Goal: Information Seeking & Learning: Learn about a topic

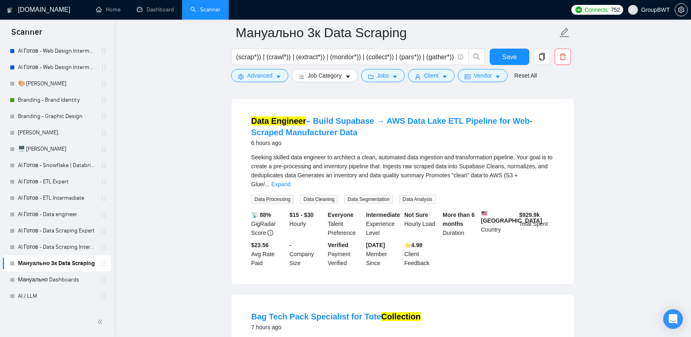
scroll to position [245, 0]
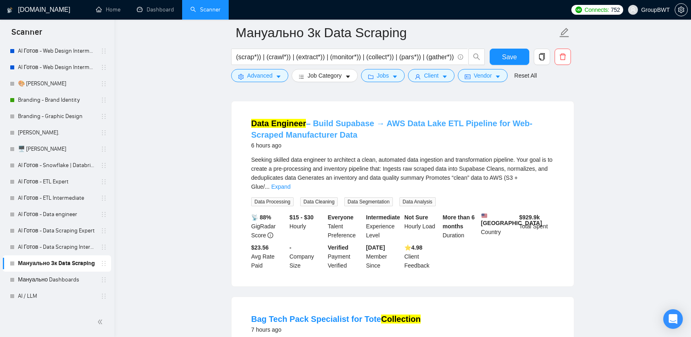
click at [373, 125] on link "Data Engineer – Build Supabase → AWS Data Lake ETL Pipeline for Web-Scraped Man…" at bounding box center [392, 129] width 282 height 20
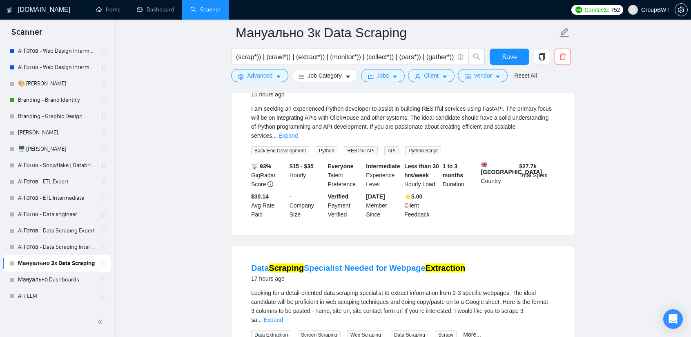
scroll to position [1185, 0]
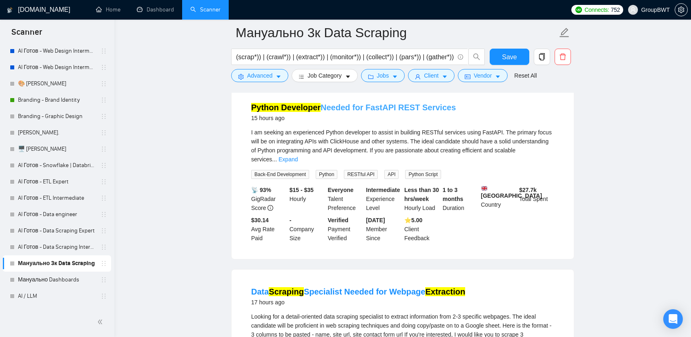
click at [399, 105] on link "Python Developer Needed for FastAPI REST Services" at bounding box center [353, 107] width 205 height 9
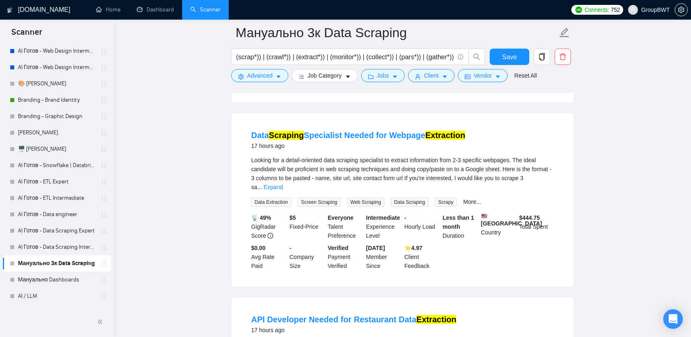
scroll to position [1348, 0]
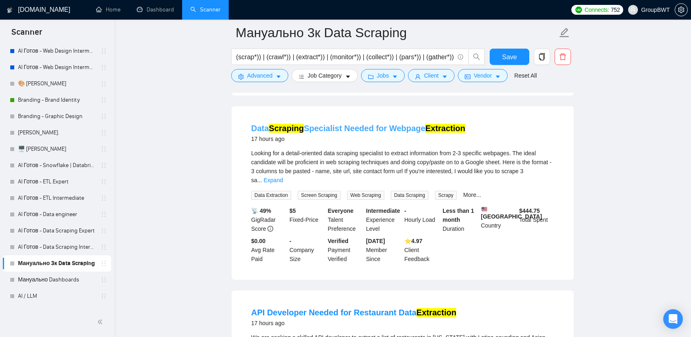
click at [405, 124] on link "Data Scraping Specialist Needed for Webpage Extraction" at bounding box center [358, 128] width 214 height 9
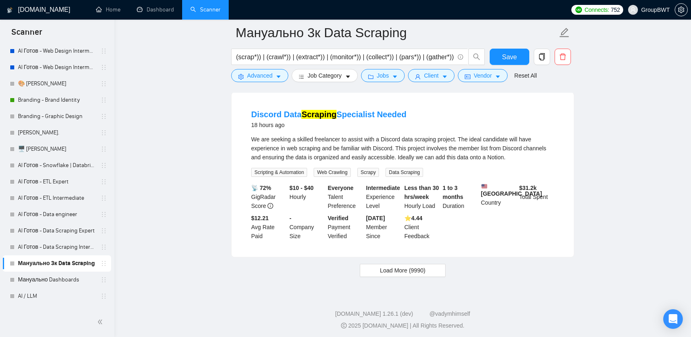
scroll to position [1714, 0]
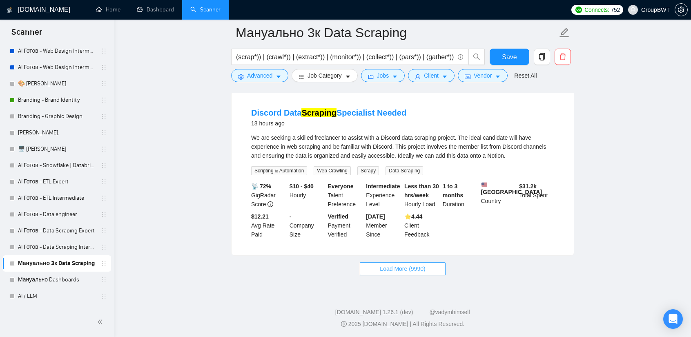
click at [398, 269] on span "Load More (9990)" at bounding box center [402, 268] width 45 height 9
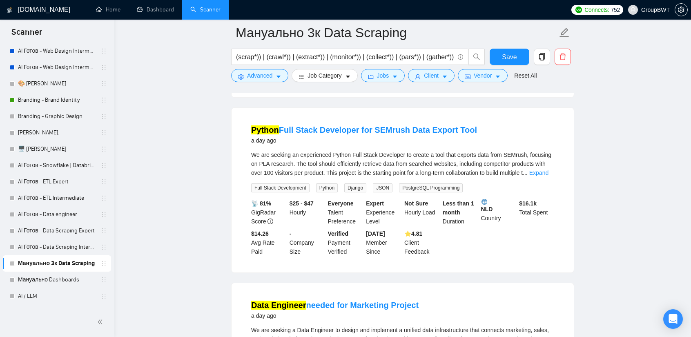
scroll to position [2041, 0]
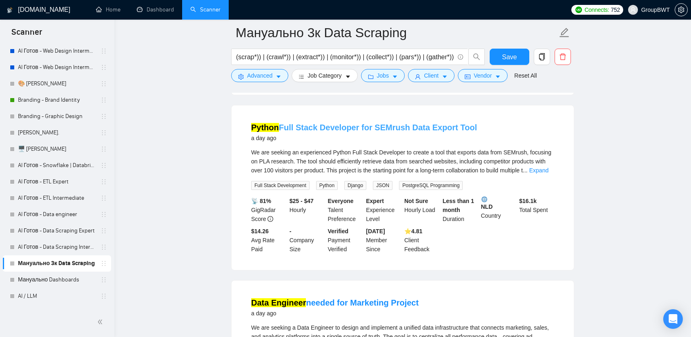
click at [354, 132] on link "Python Full Stack Developer for SEMrush Data Export Tool" at bounding box center [364, 127] width 226 height 9
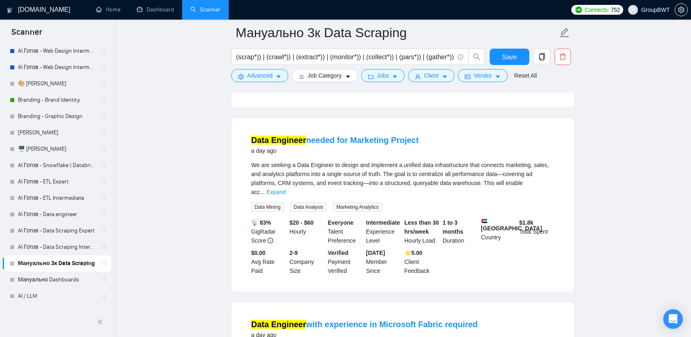
scroll to position [2205, 0]
click at [367, 143] on link "Data Engineer needed for Marketing Project" at bounding box center [335, 139] width 168 height 9
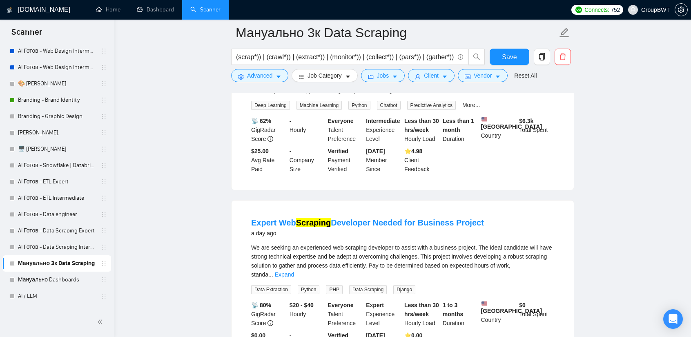
scroll to position [2736, 0]
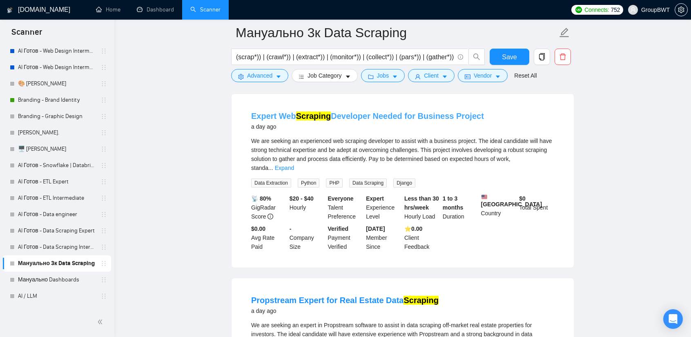
click at [436, 121] on link "Expert Web Scraping Developer Needed for Business Project" at bounding box center [367, 116] width 233 height 9
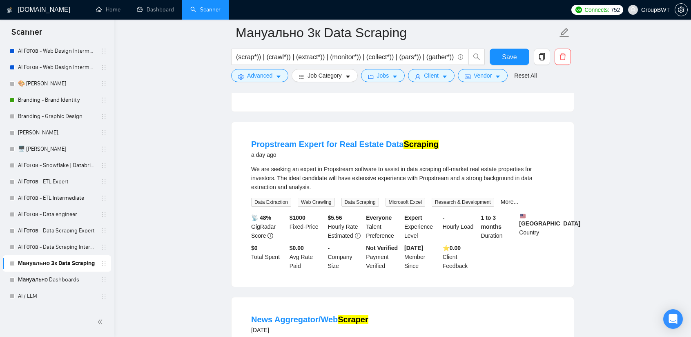
scroll to position [2899, 0]
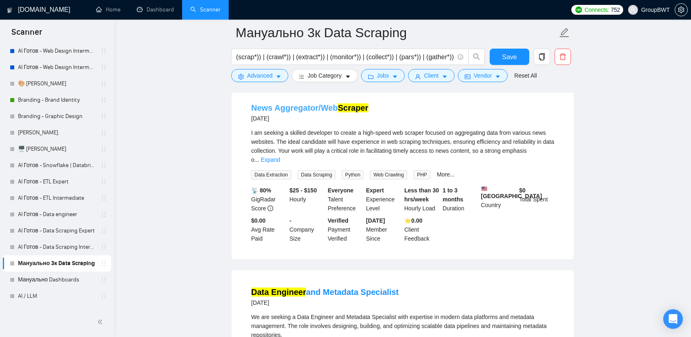
click at [289, 112] on link "News Aggregator/Web Scraper" at bounding box center [309, 107] width 117 height 9
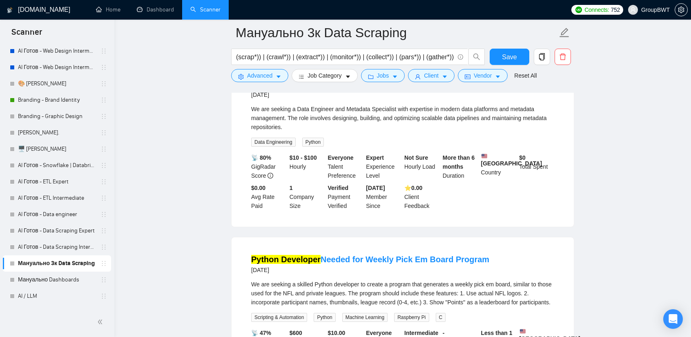
scroll to position [3308, 0]
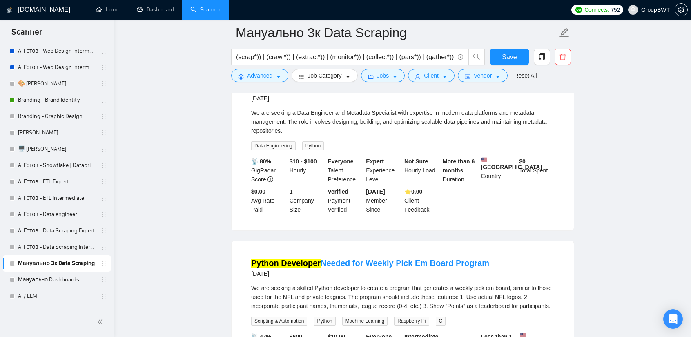
click at [362, 92] on link "Data Engineer and Metadata Specialist" at bounding box center [324, 87] width 147 height 9
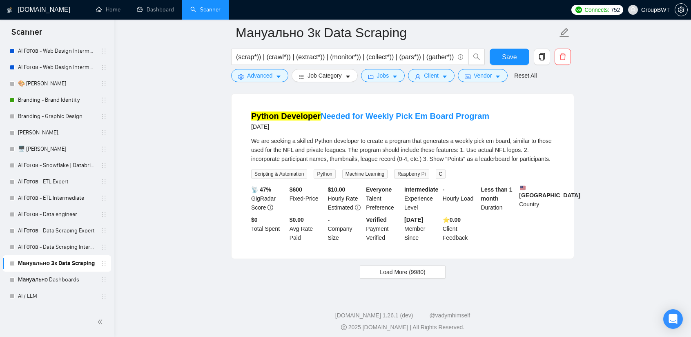
scroll to position [3471, 0]
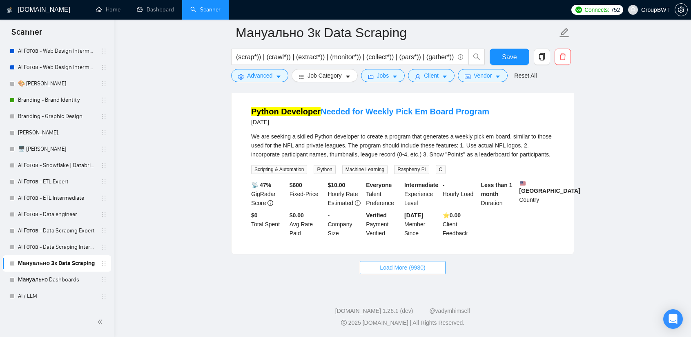
click at [406, 271] on span "Load More (9980)" at bounding box center [402, 267] width 45 height 9
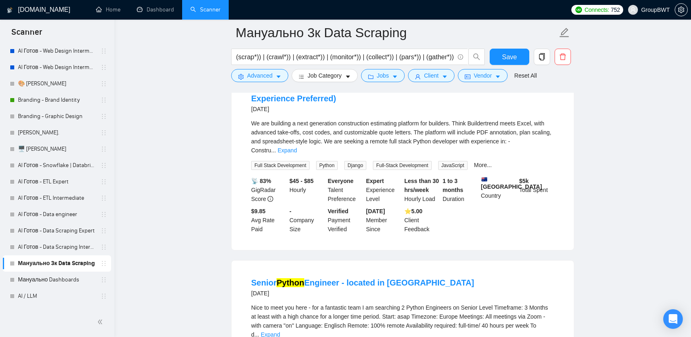
scroll to position [4002, 0]
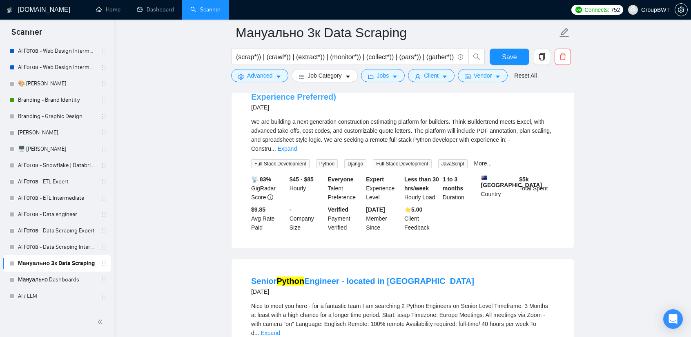
click at [453, 101] on link "Full Stack Python Developer for Construction Estimating SaaS (PDF Tools + AI Ex…" at bounding box center [401, 91] width 300 height 20
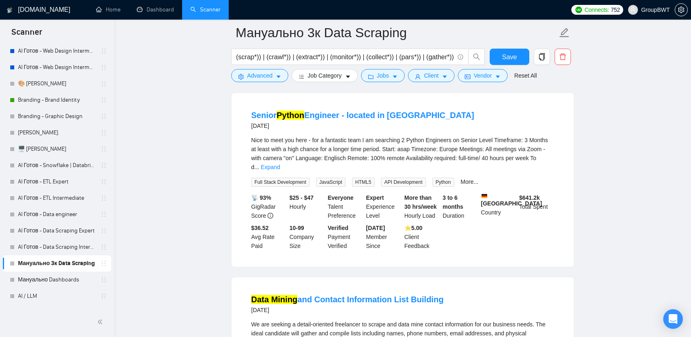
scroll to position [4166, 0]
